Goal: Information Seeking & Learning: Learn about a topic

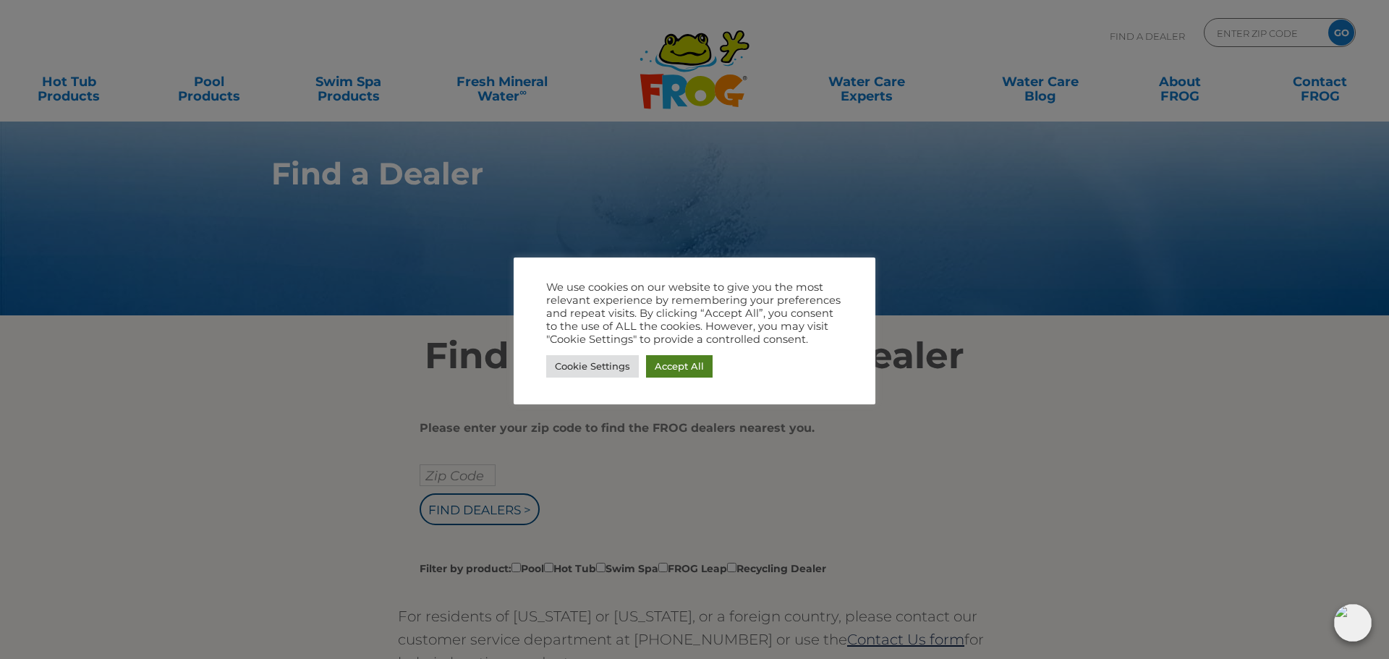
click at [661, 373] on link "Accept All" at bounding box center [679, 366] width 67 height 22
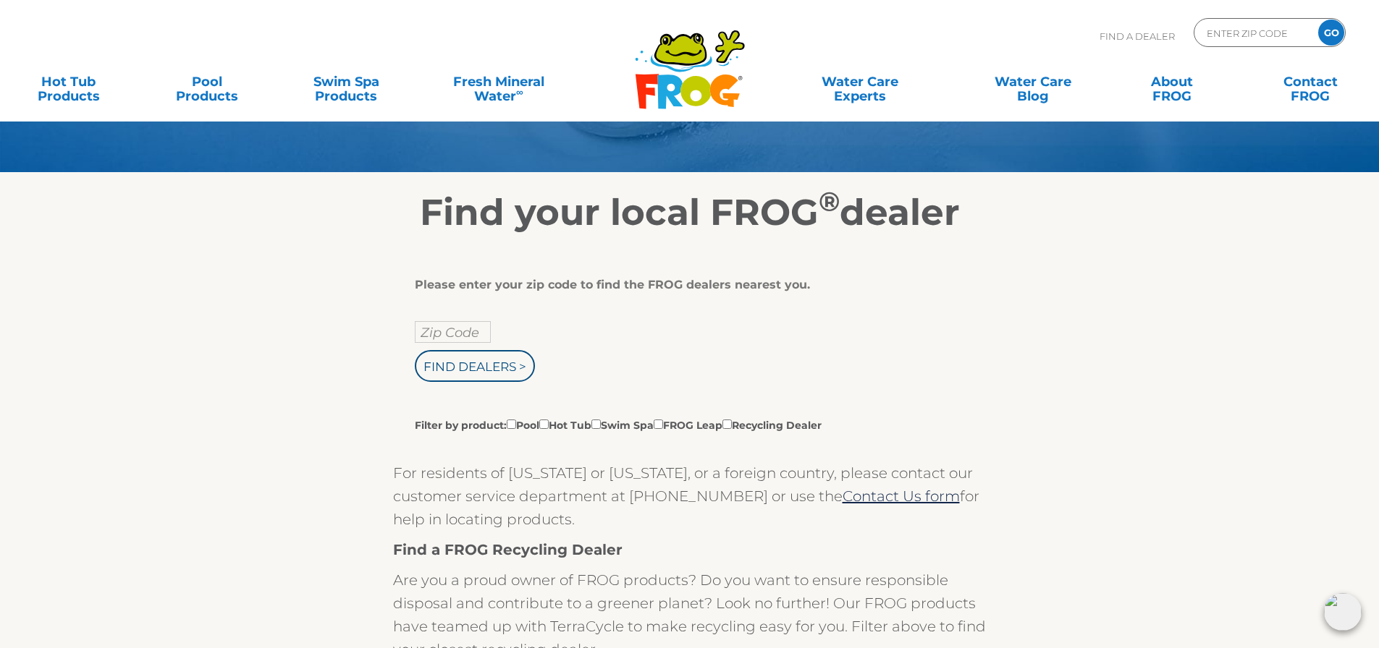
scroll to position [145, 0]
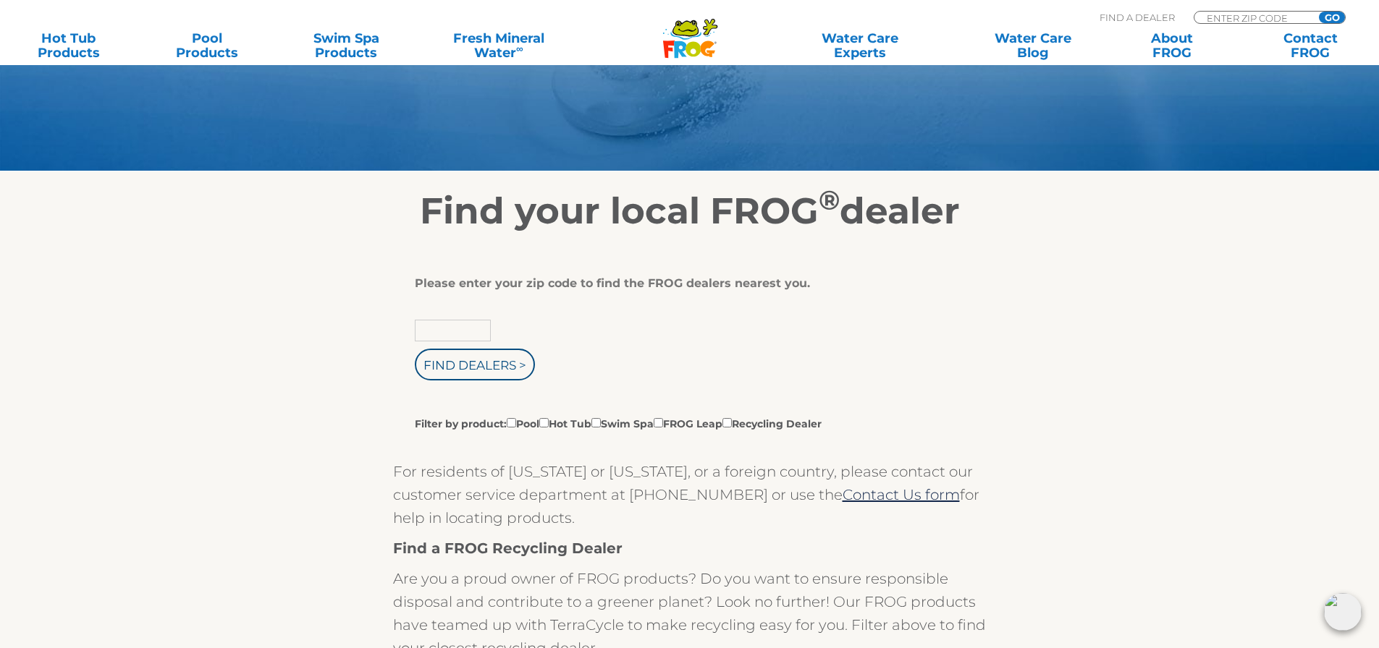
click at [454, 332] on input "text" at bounding box center [453, 331] width 76 height 22
type input "39110"
click at [467, 358] on input "Find Dealers >" at bounding box center [475, 365] width 120 height 32
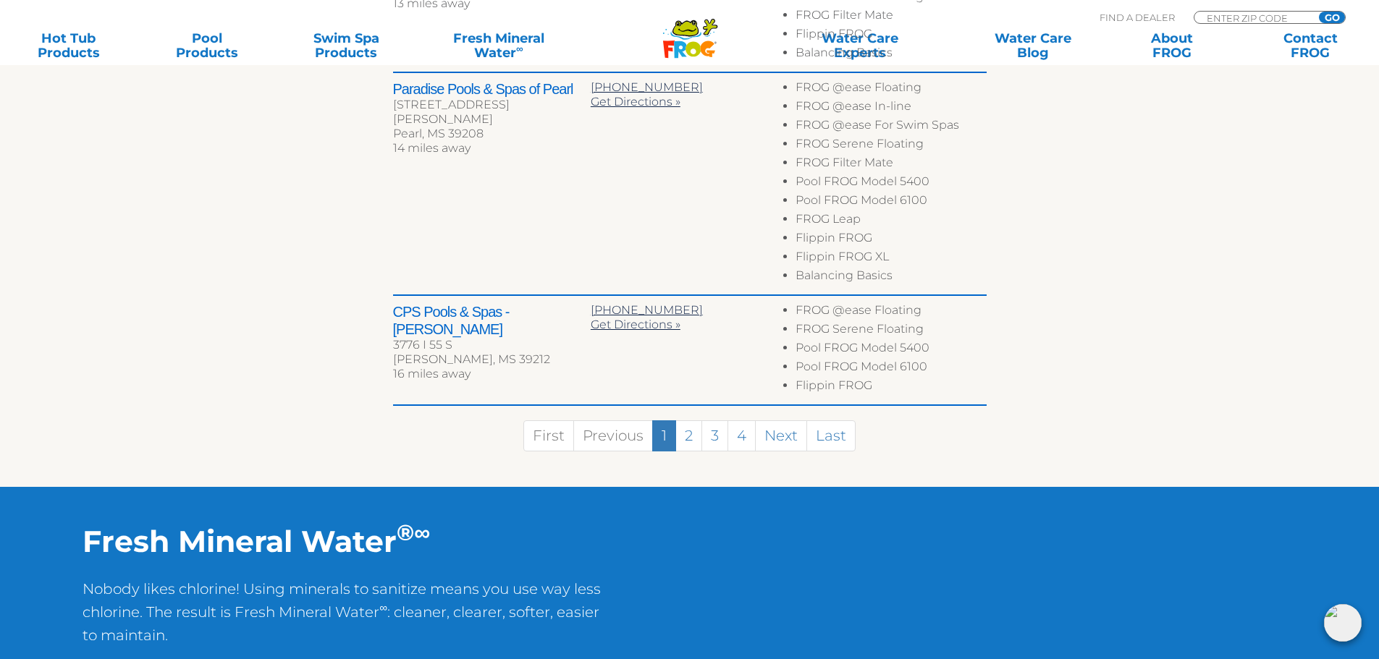
scroll to position [1013, 0]
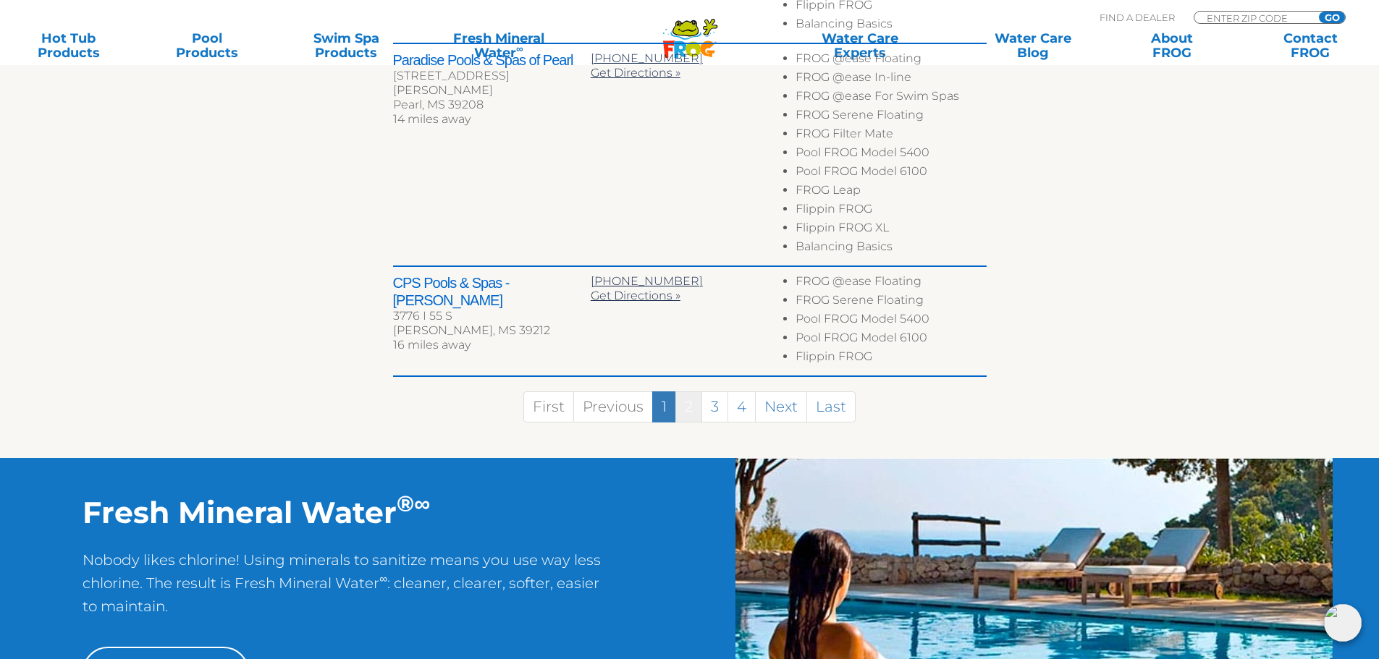
click at [684, 391] on link "2" at bounding box center [688, 406] width 27 height 31
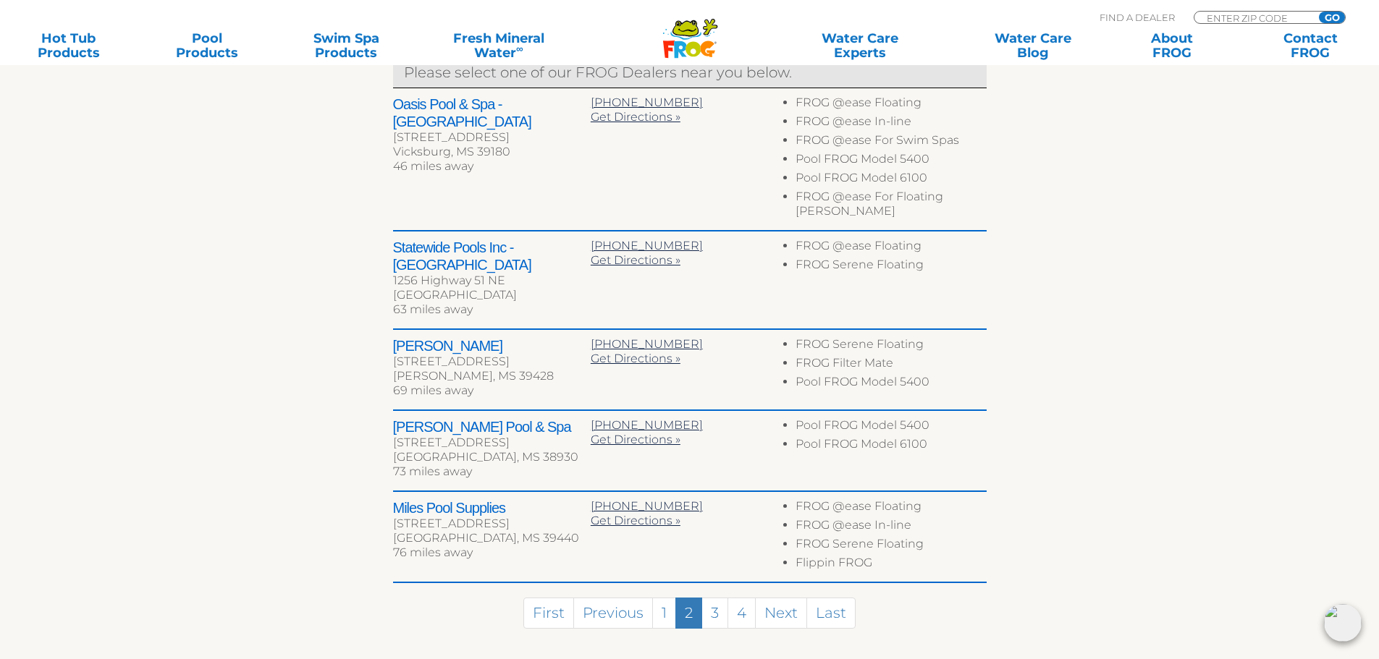
scroll to position [617, 0]
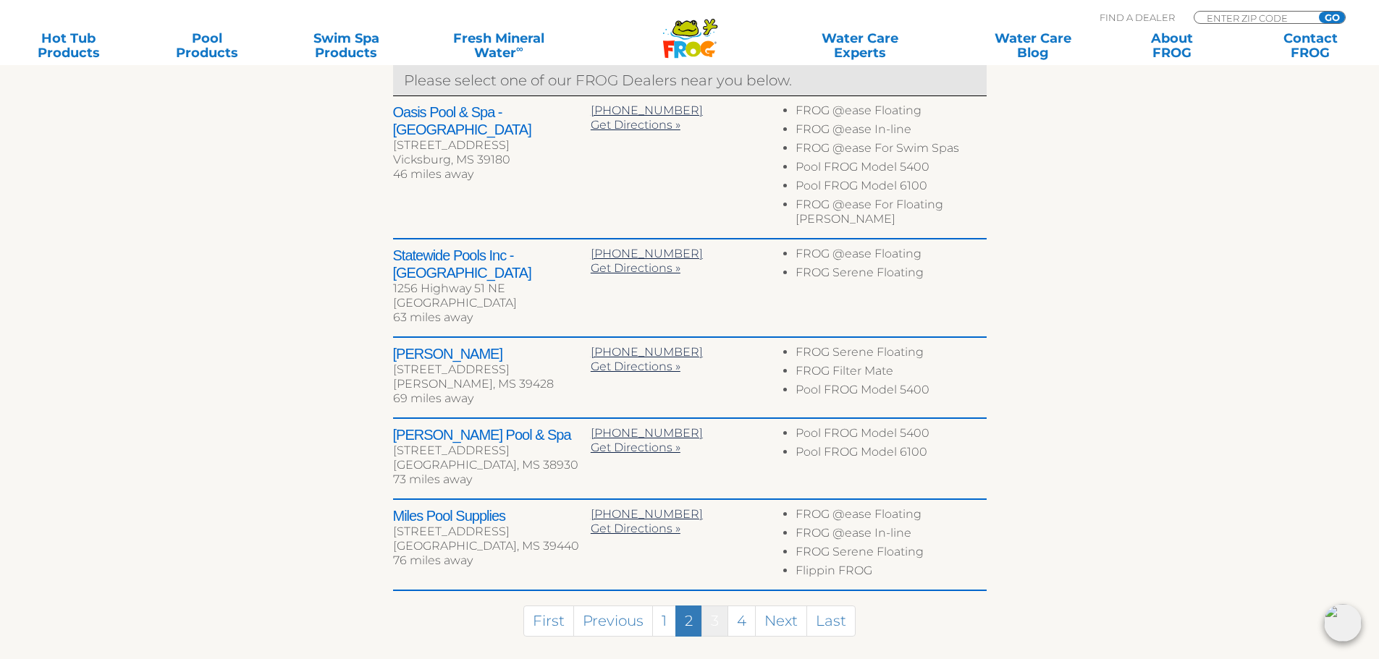
click at [715, 606] on link "3" at bounding box center [714, 621] width 27 height 31
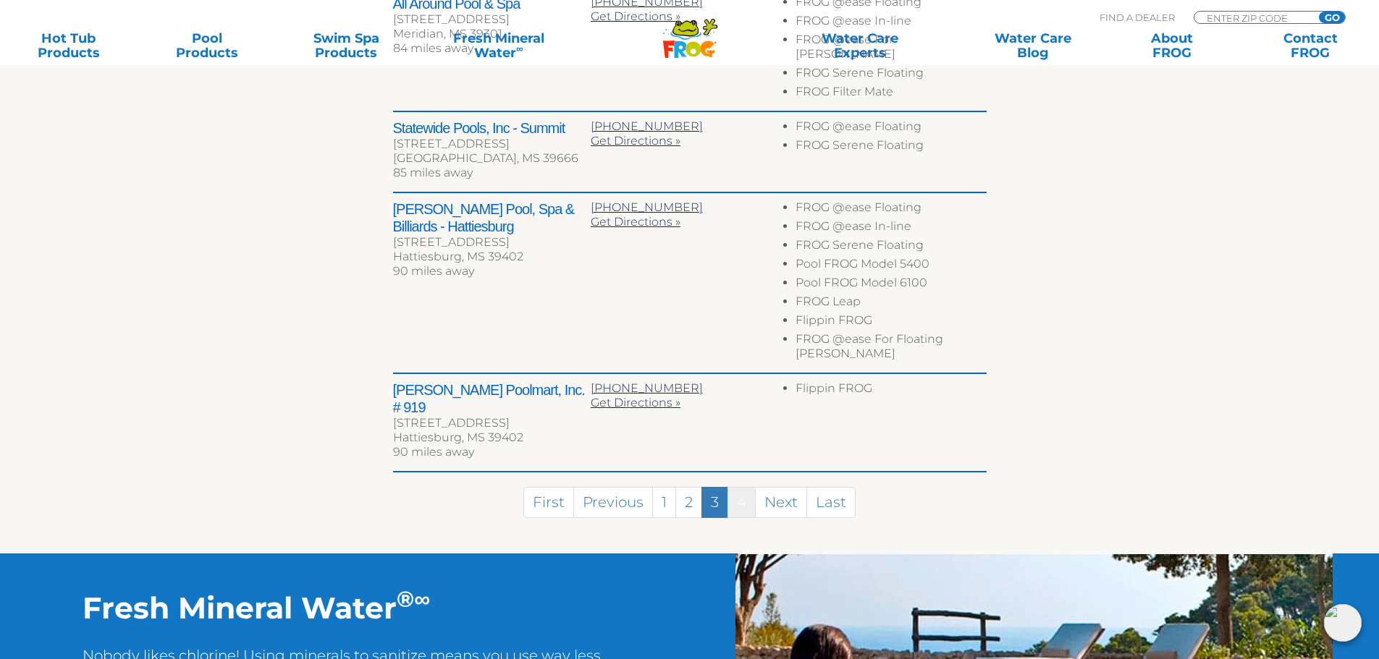
click at [744, 487] on link "4" at bounding box center [741, 502] width 28 height 31
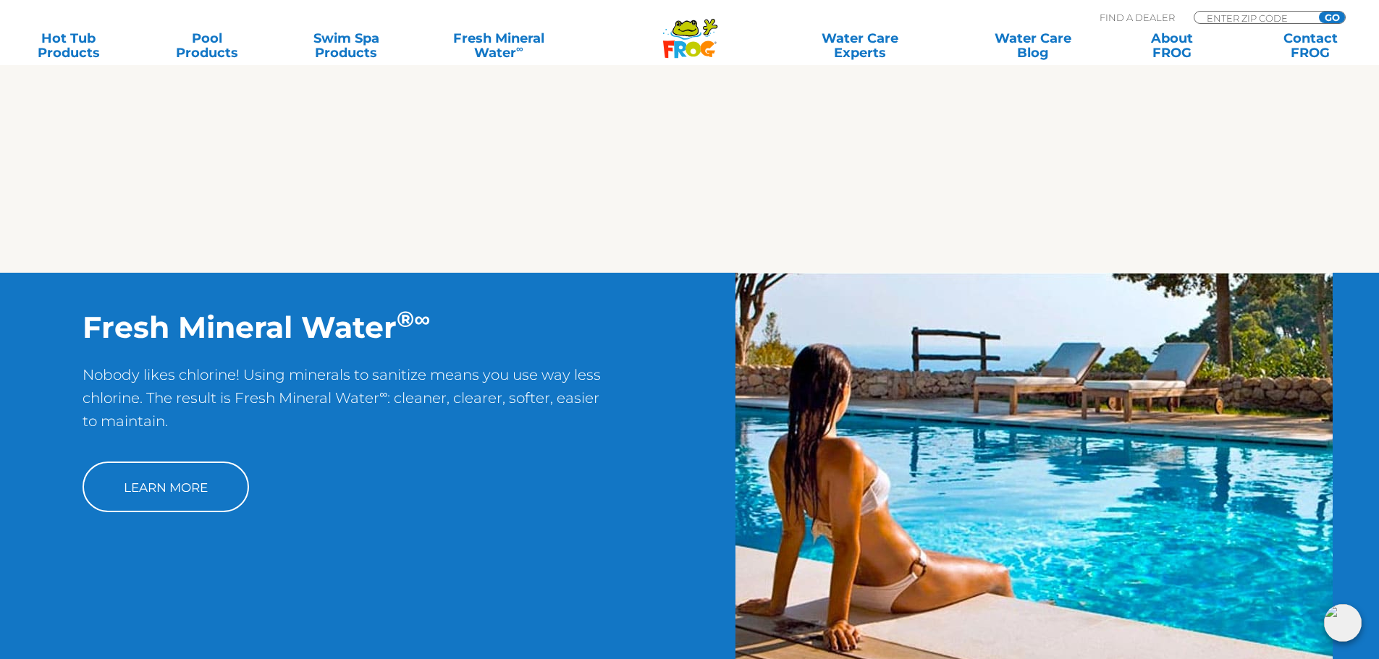
scroll to position [1013, 0]
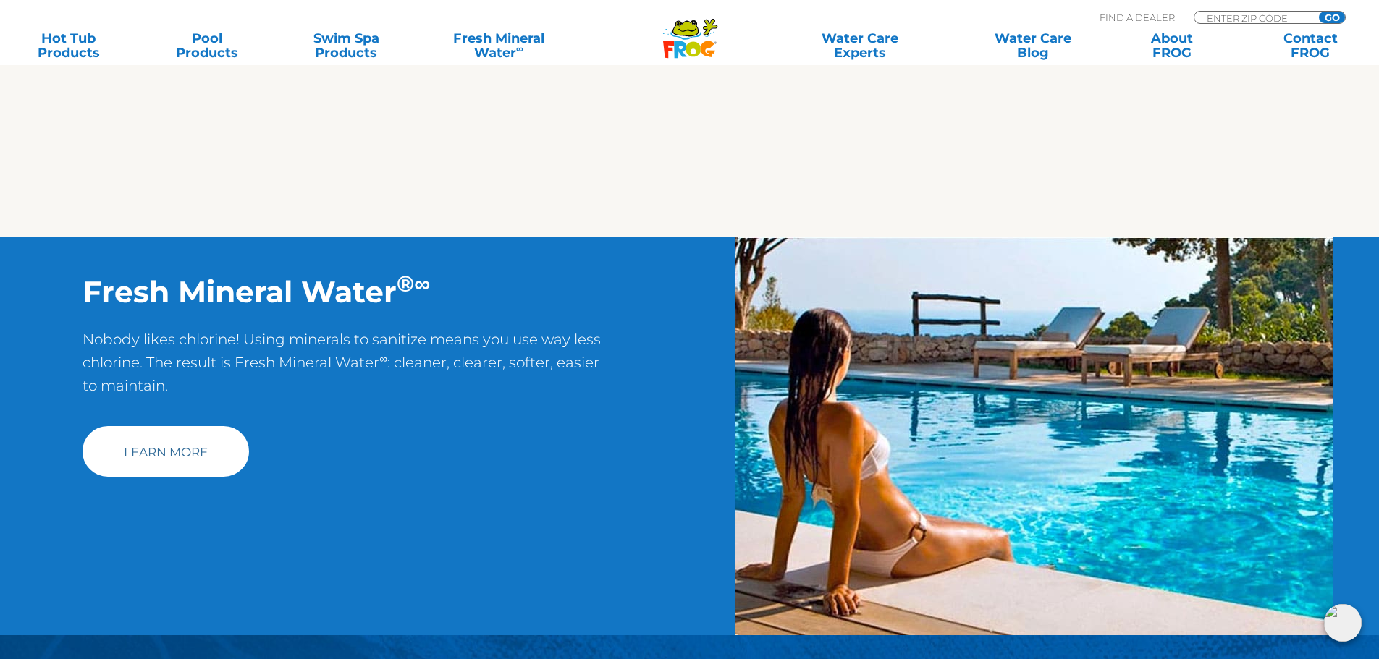
click at [150, 454] on link "Learn More" at bounding box center [165, 451] width 166 height 51
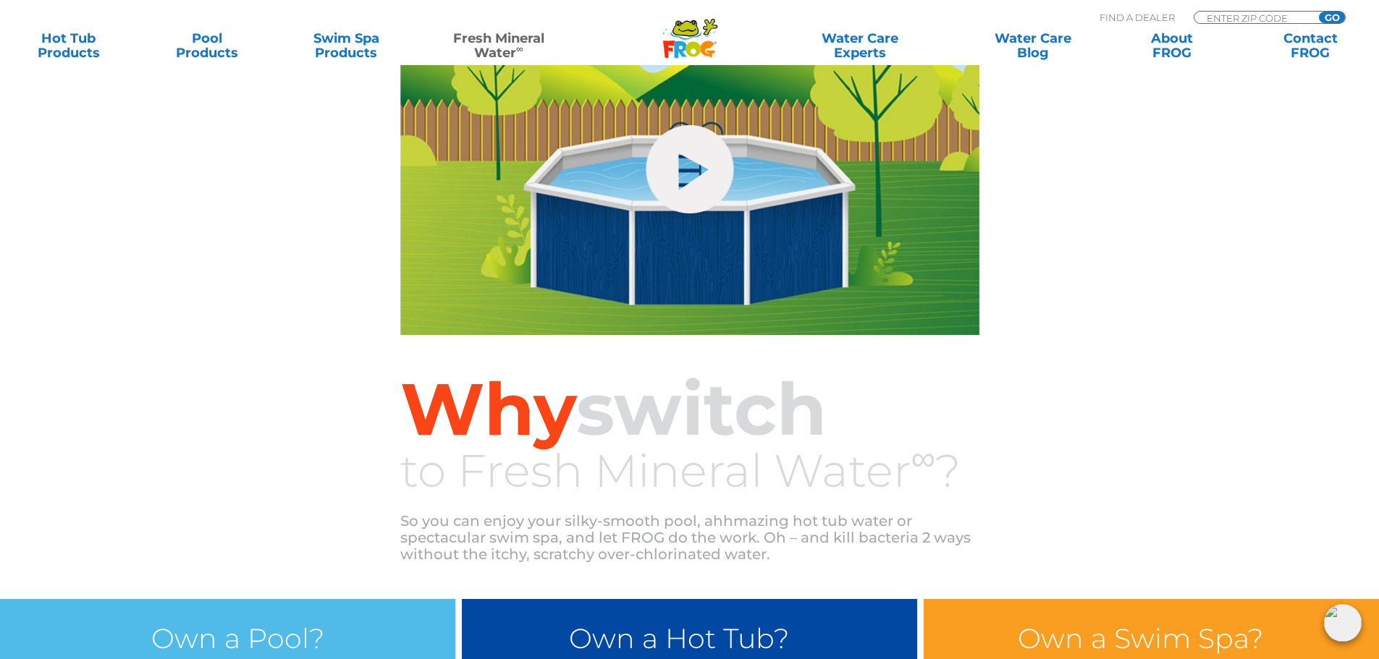
scroll to position [724, 0]
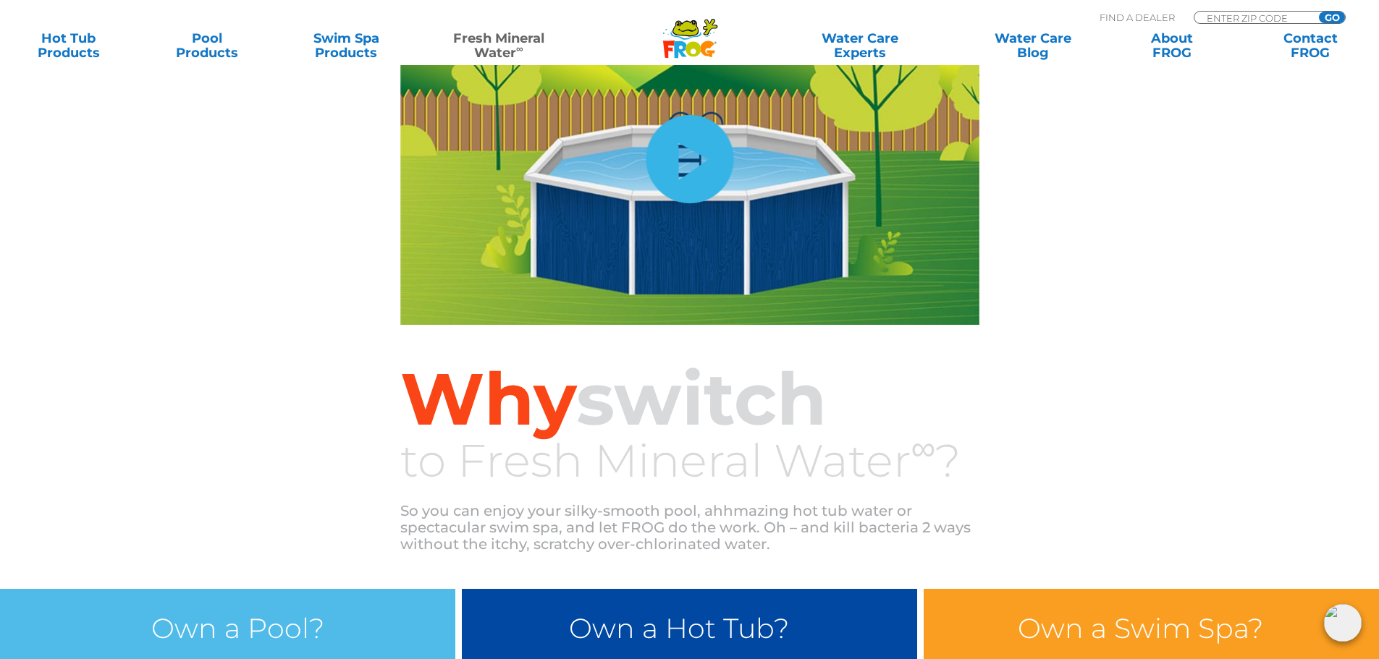
click at [698, 189] on link "hide-me" at bounding box center [689, 159] width 88 height 88
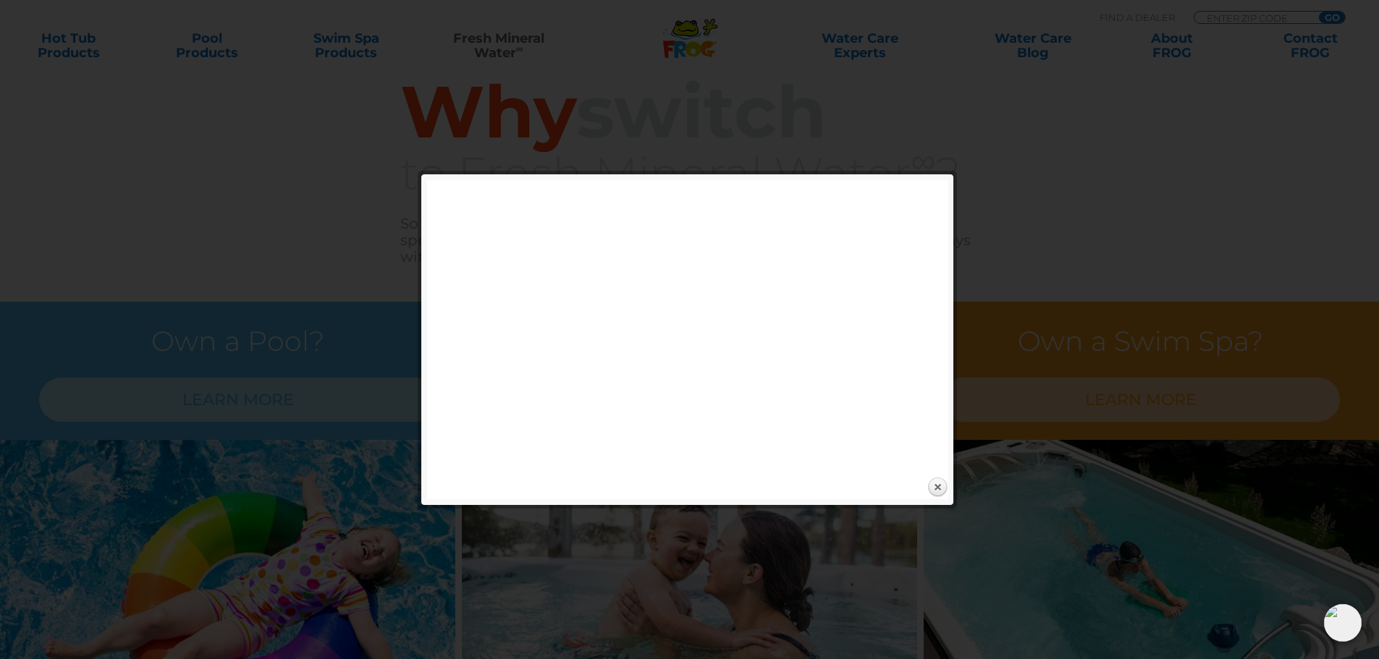
scroll to position [1013, 0]
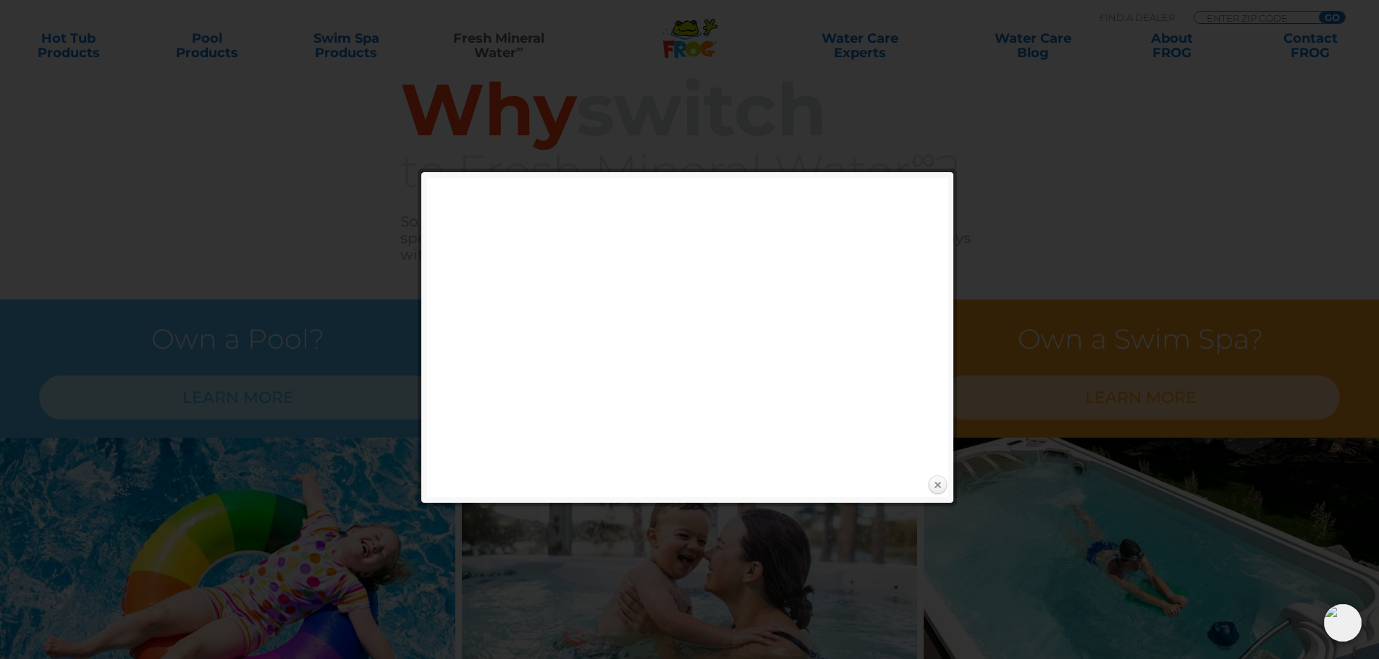
click at [943, 489] on link "Close" at bounding box center [937, 486] width 22 height 22
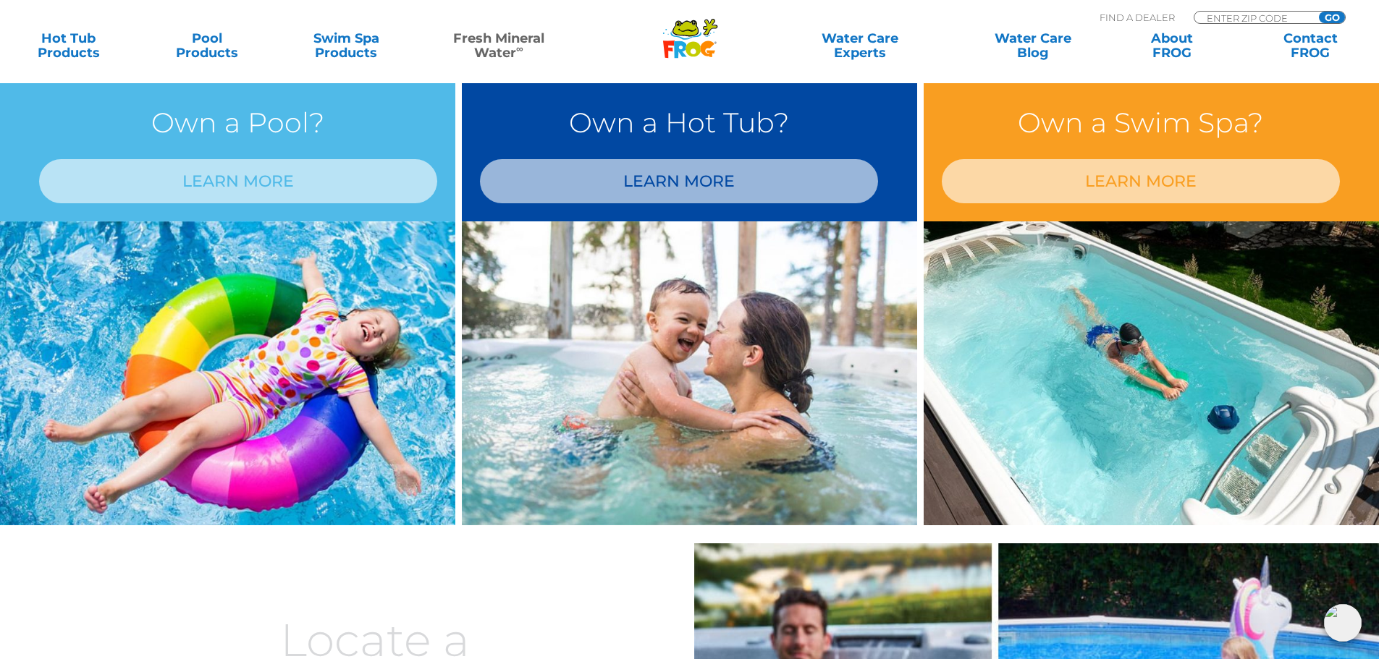
scroll to position [1158, 0]
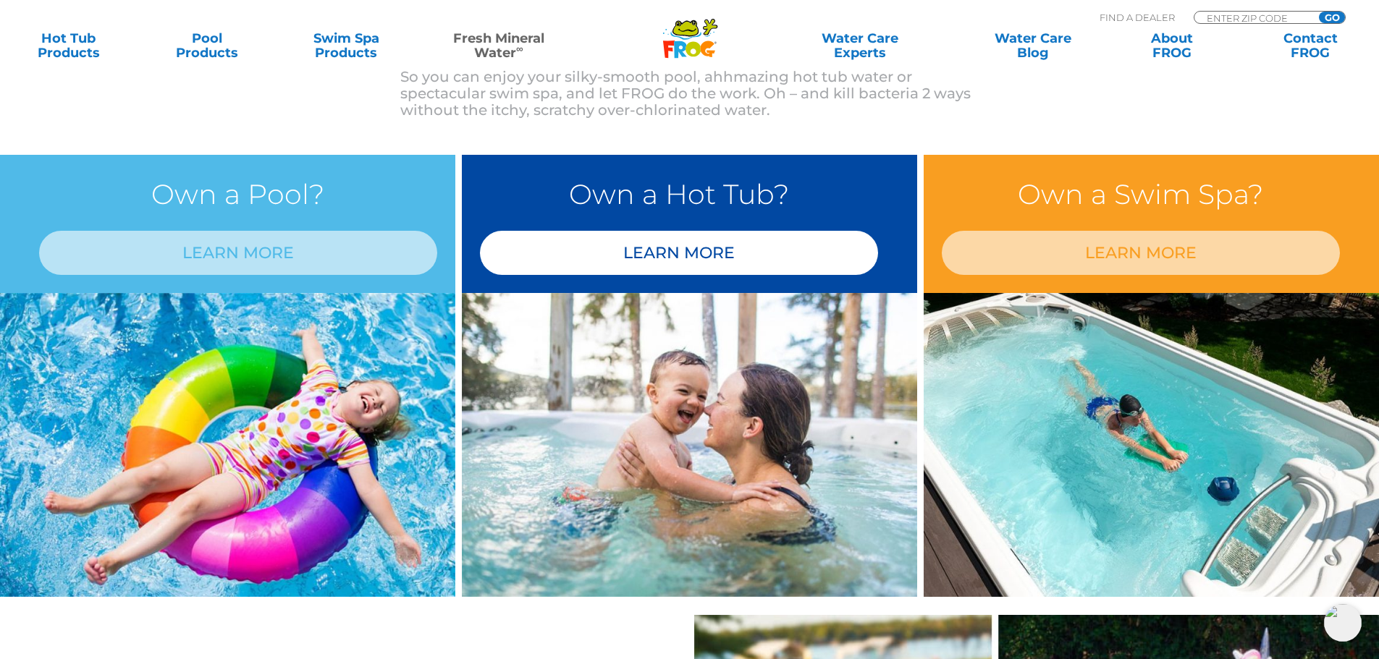
click at [657, 259] on link "LEARN MORE" at bounding box center [679, 253] width 398 height 44
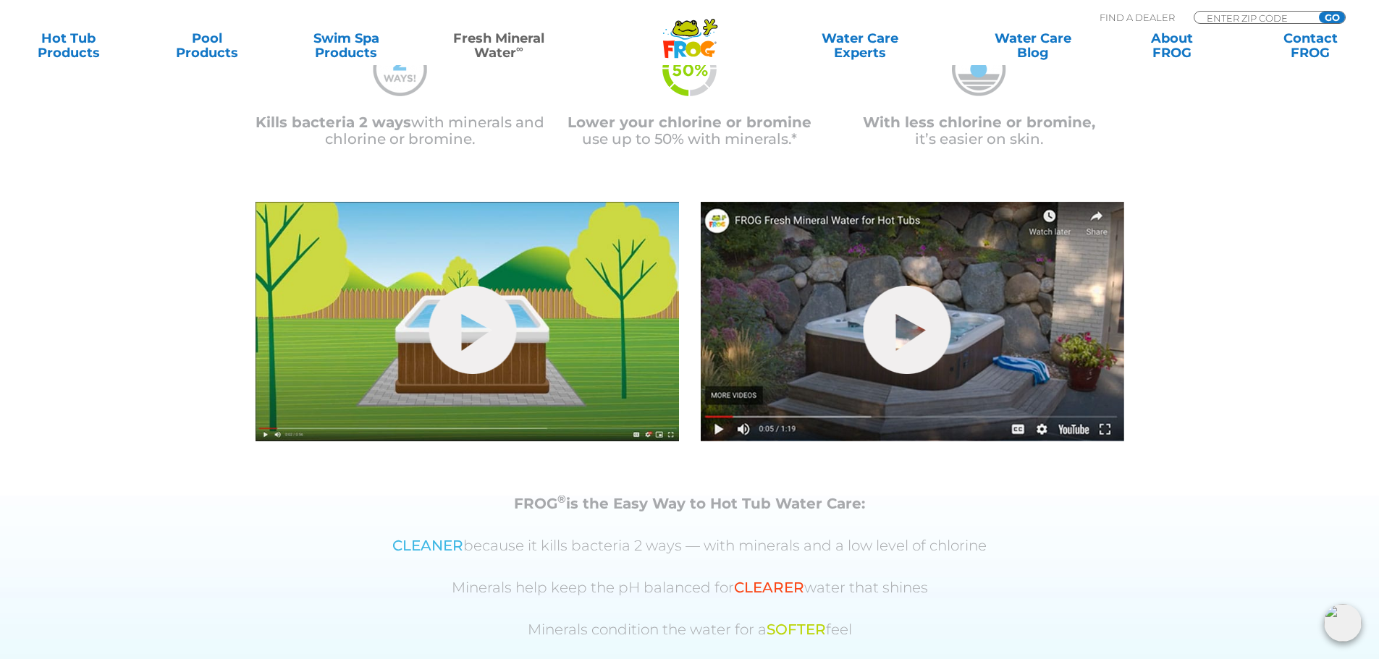
scroll to position [434, 0]
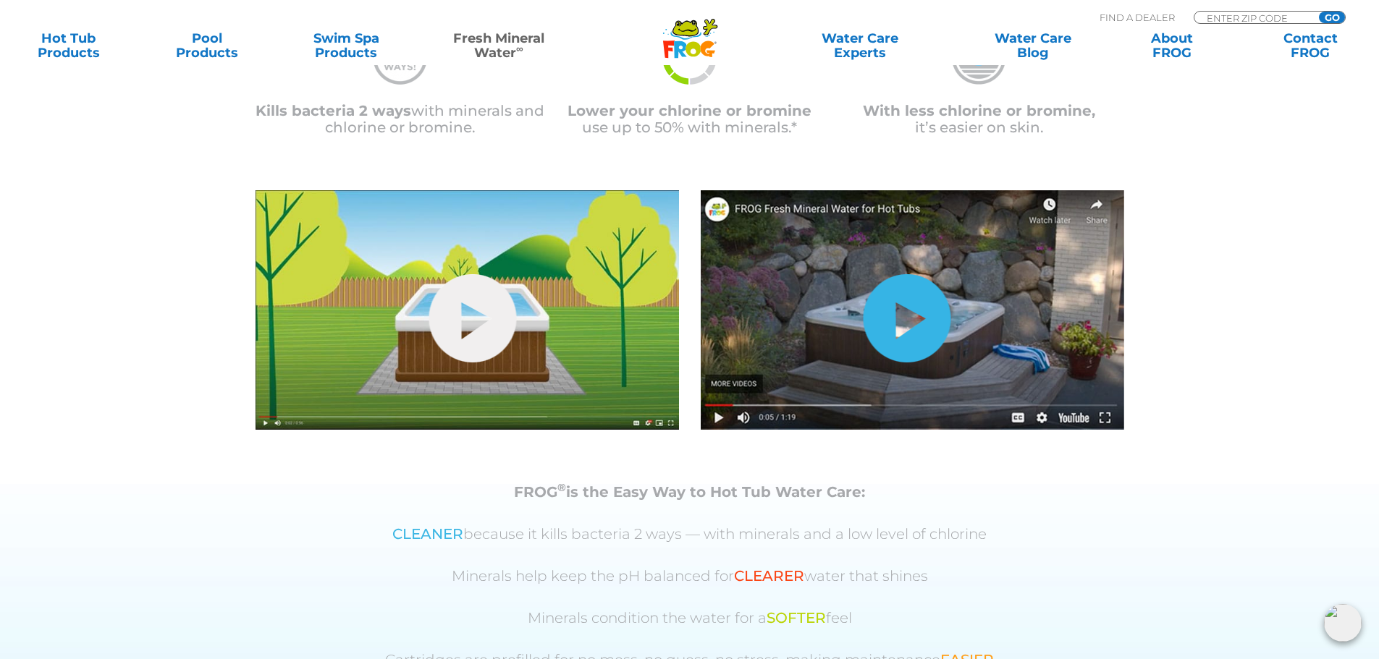
click at [912, 326] on link "hide-me" at bounding box center [907, 318] width 88 height 88
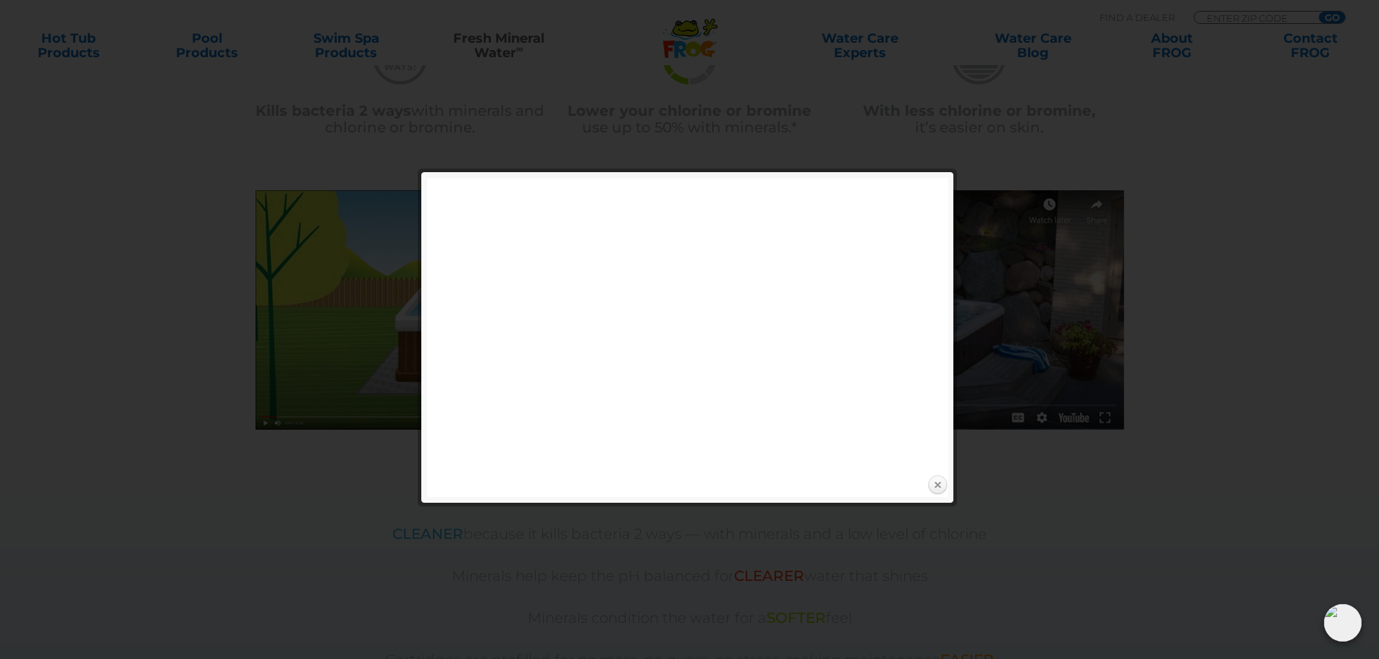
click at [935, 486] on link "Close" at bounding box center [937, 486] width 22 height 22
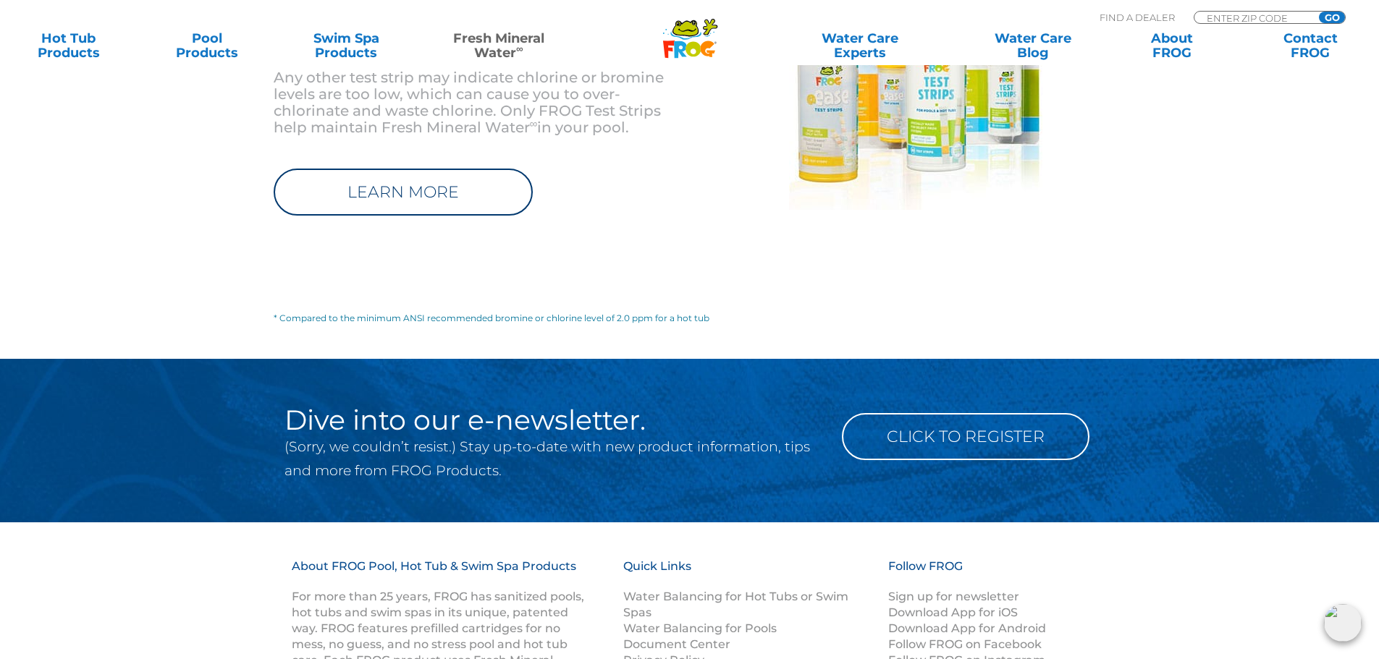
scroll to position [1881, 0]
